Goal: Task Accomplishment & Management: Use online tool/utility

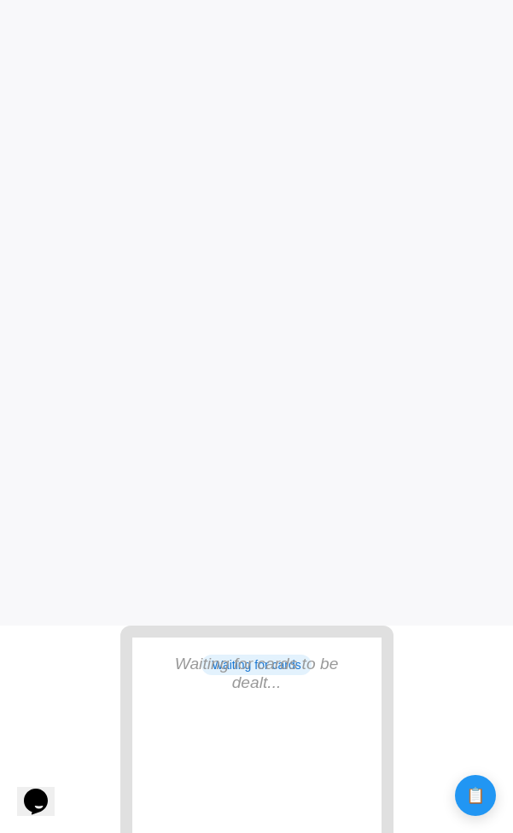
scroll to position [351, 0]
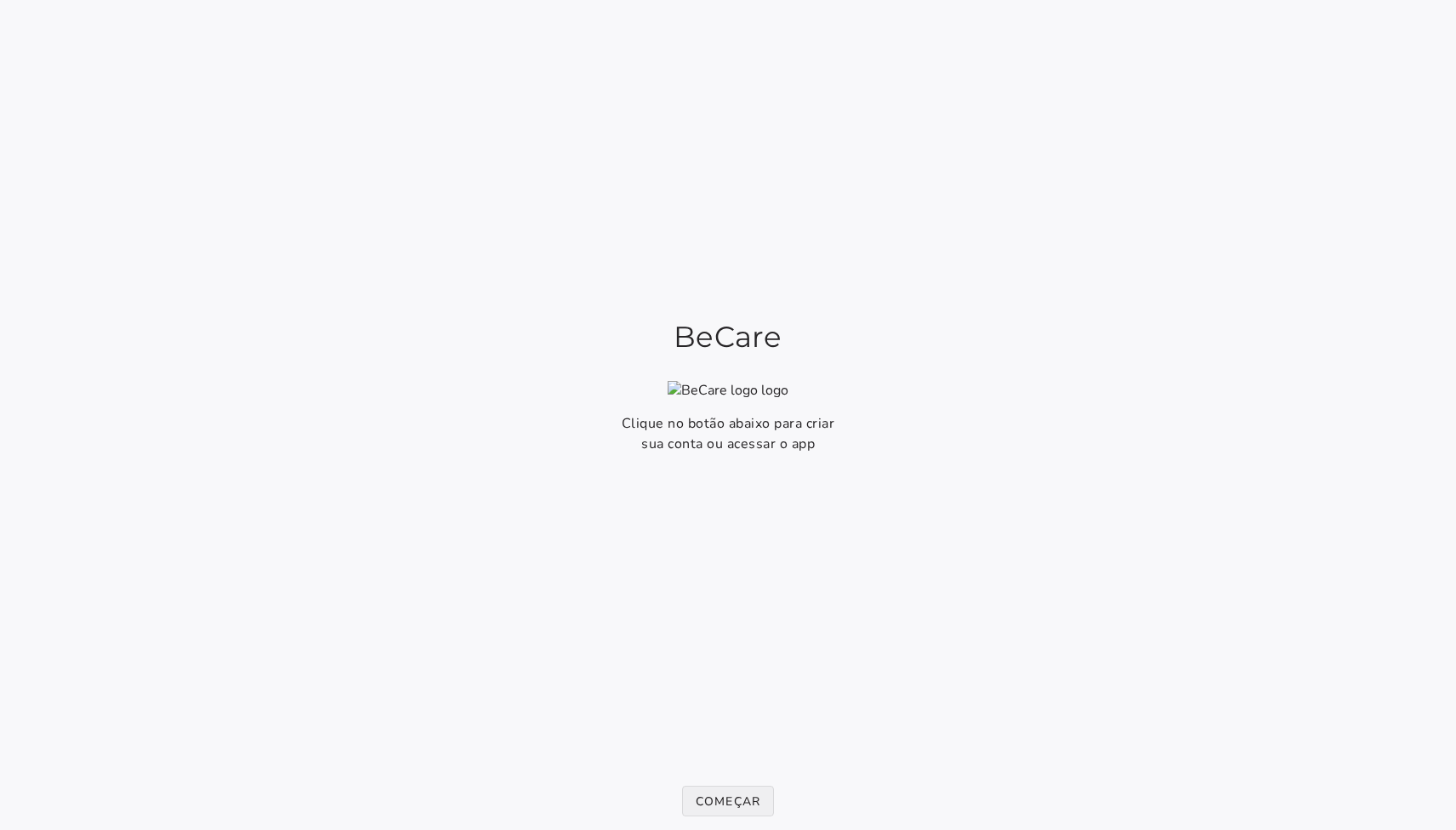
click at [716, 790] on button "Começar" at bounding box center [728, 801] width 93 height 31
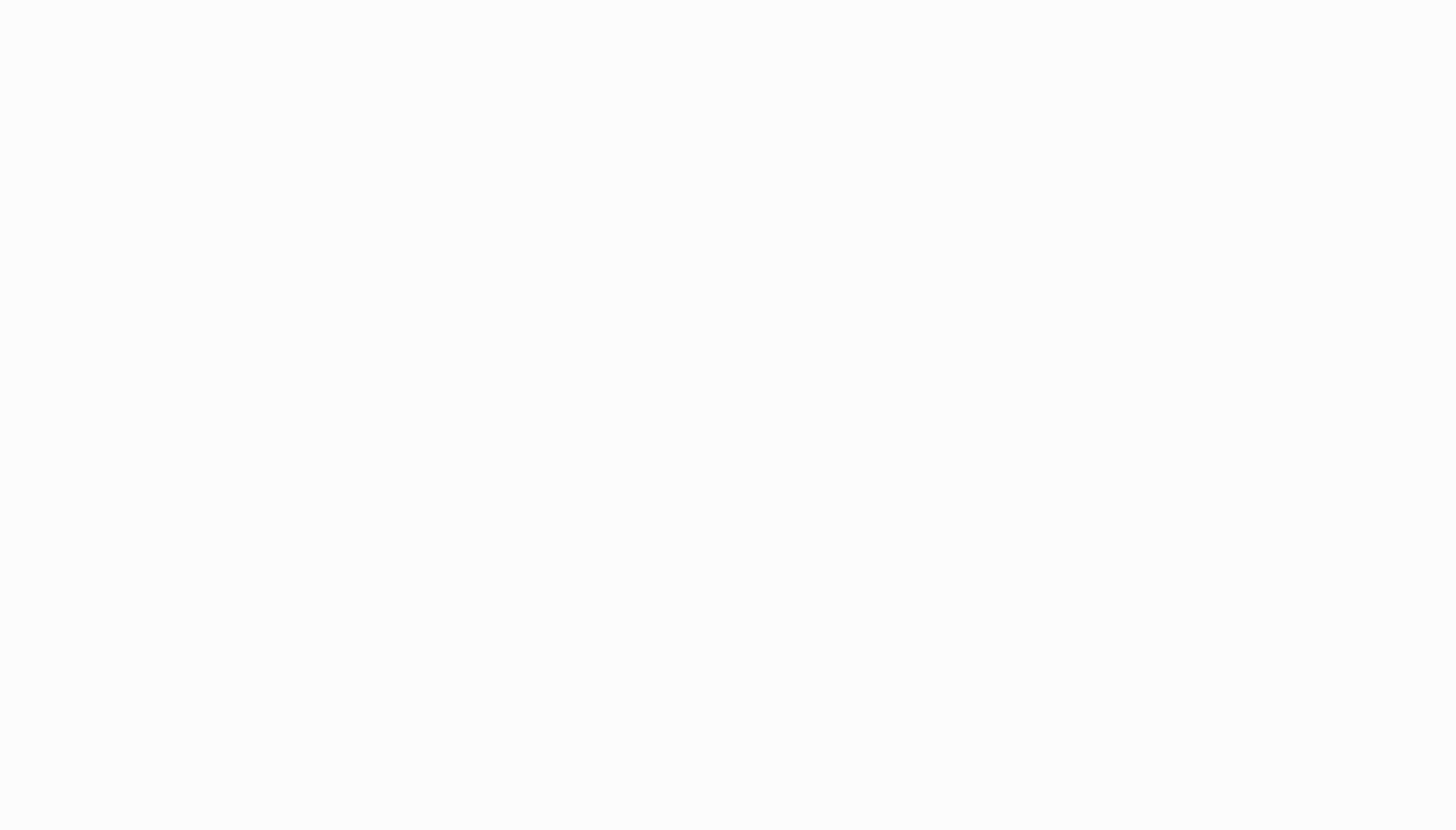
click at [721, 659] on main "Clique no botão abaixo para criar sua conta ou acessar o app" at bounding box center [728, 415] width 1456 height 830
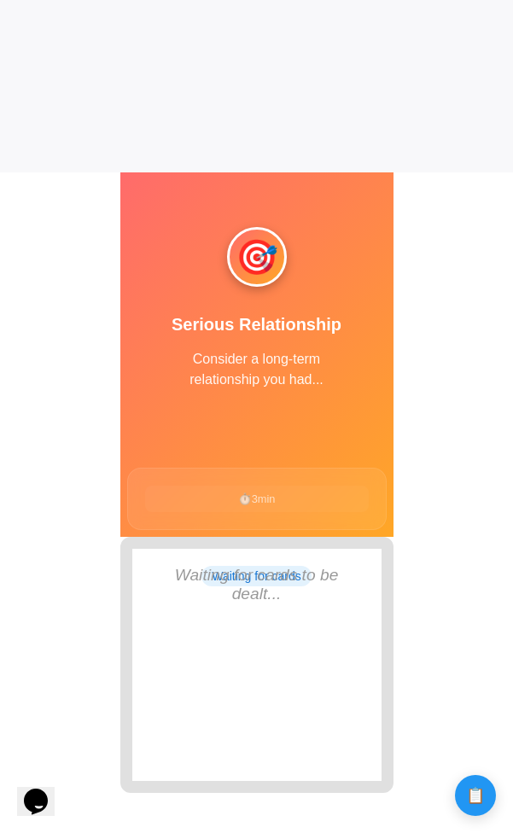
scroll to position [551, 0]
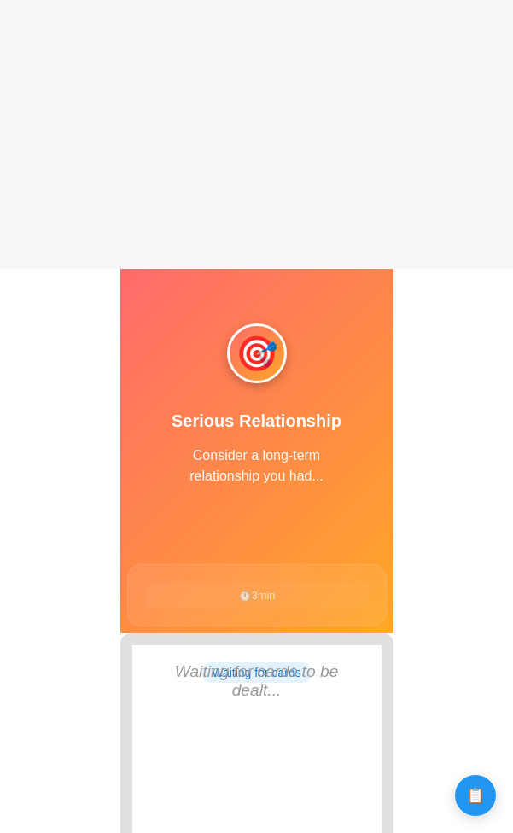
scroll to position [566, 0]
